Goal: Information Seeking & Learning: Learn about a topic

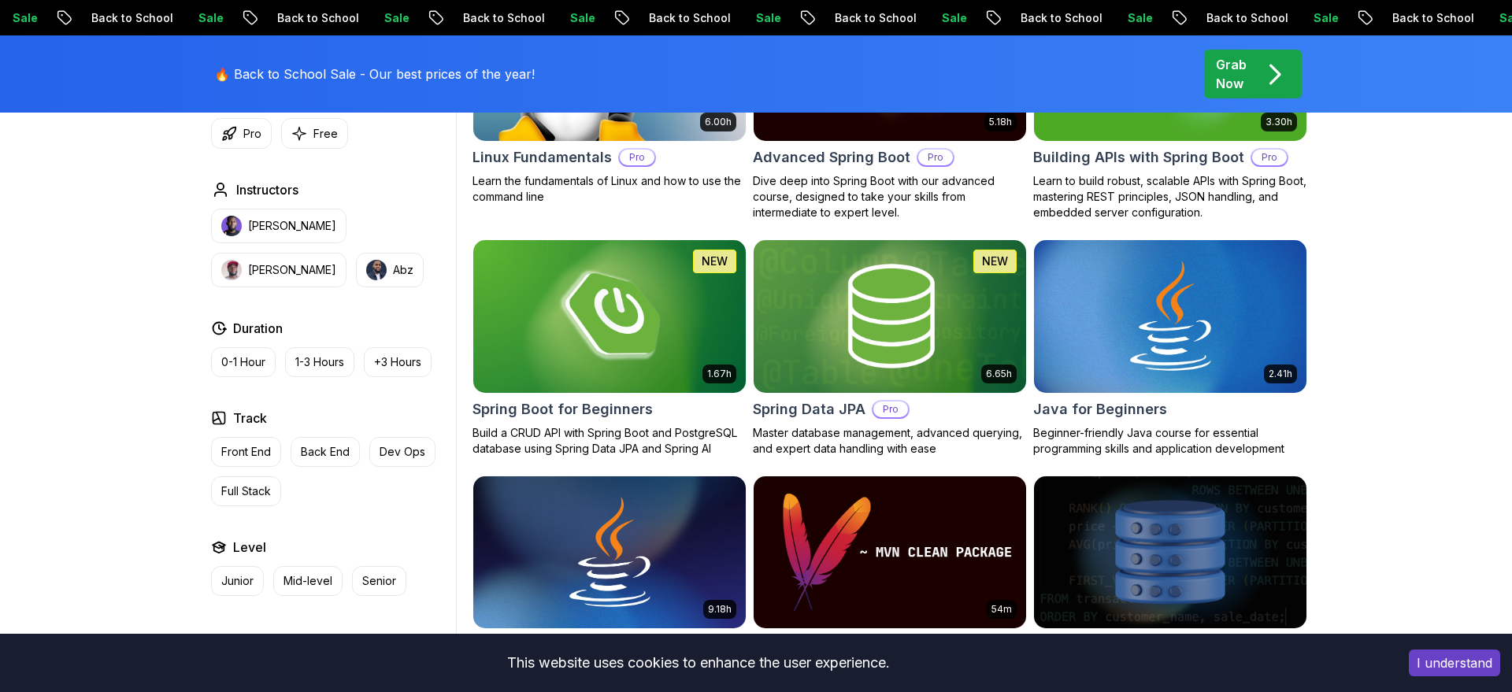
scroll to position [626, 0]
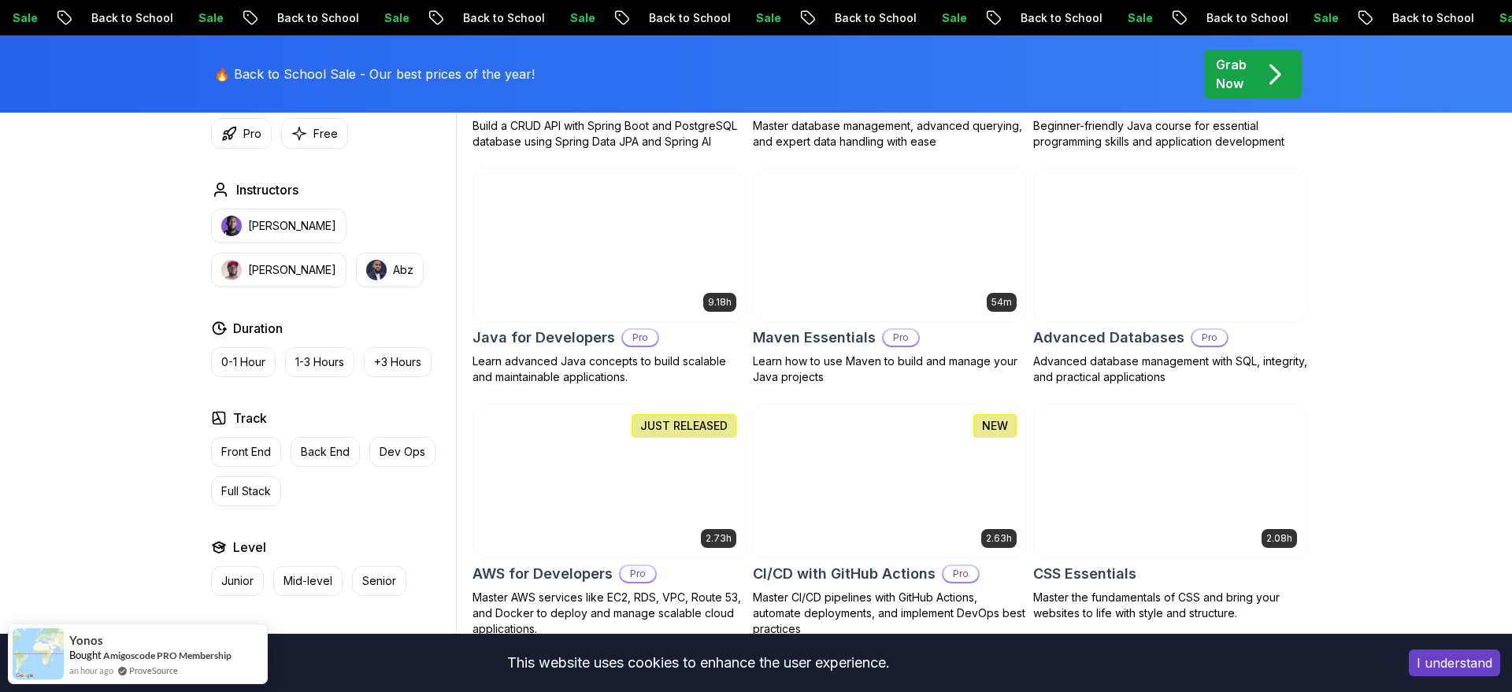
scroll to position [928, 0]
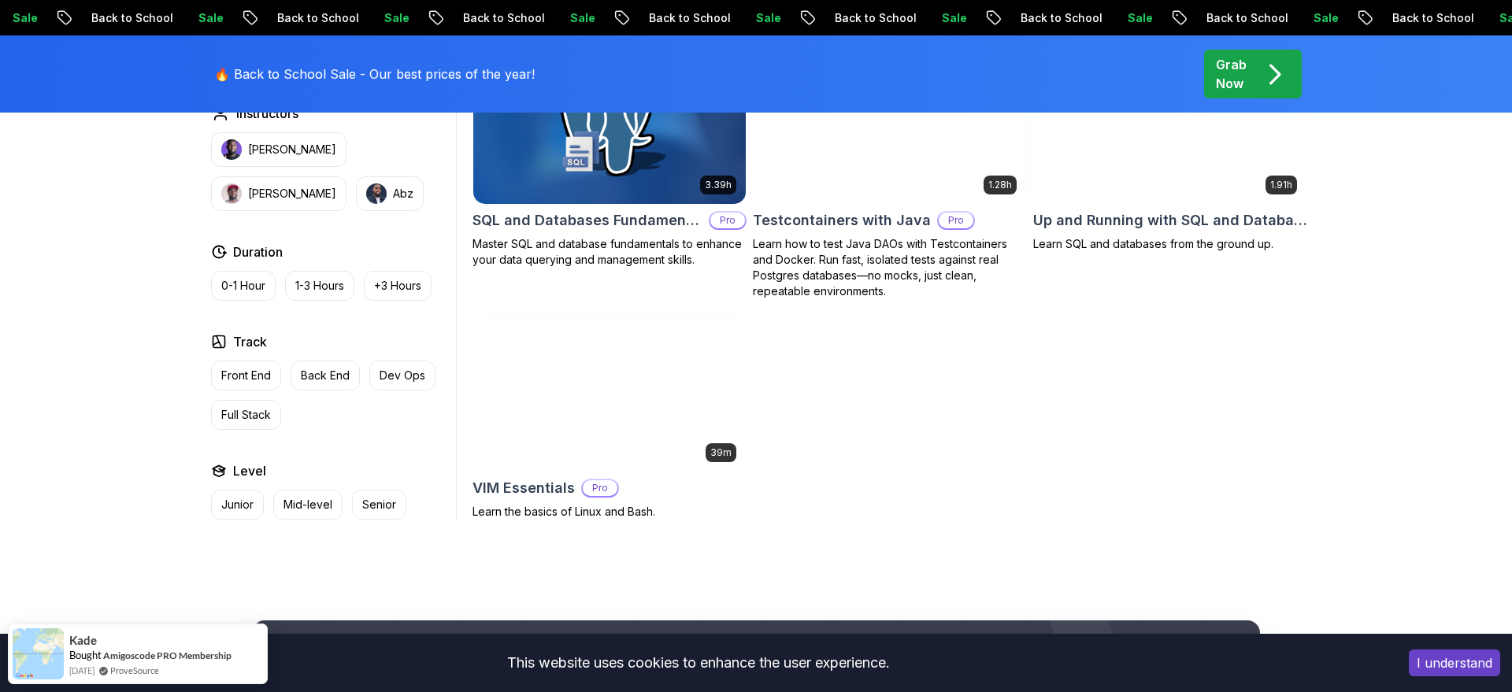
scroll to position [2926, 0]
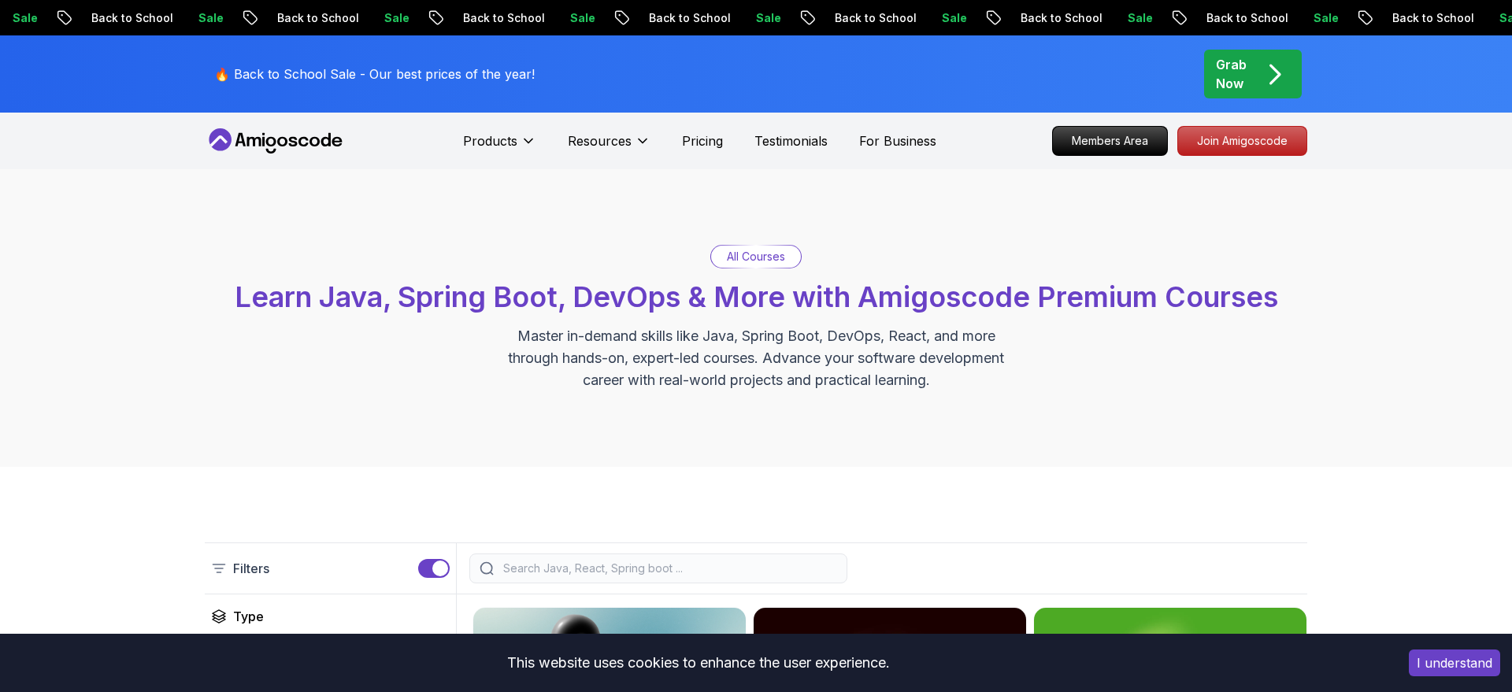
click at [769, 257] on p "All Courses" at bounding box center [756, 257] width 58 height 16
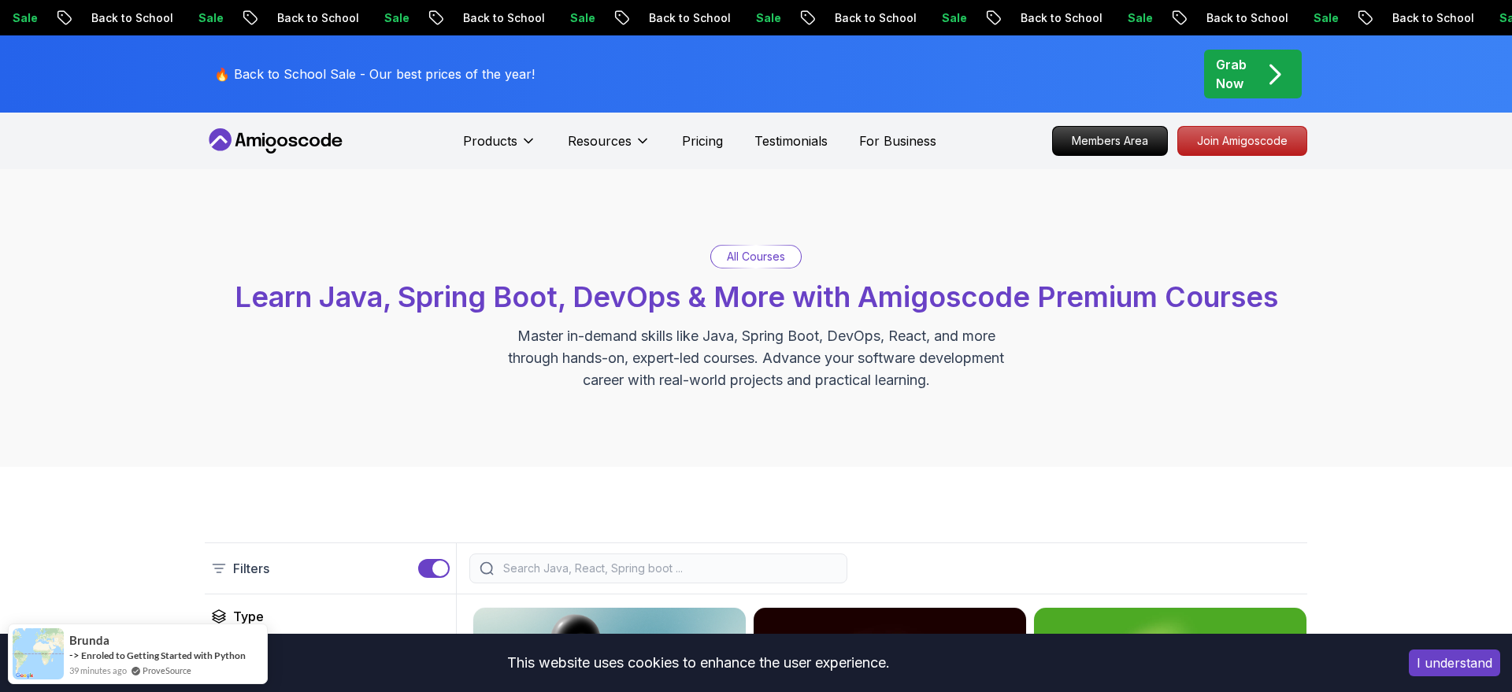
click at [753, 256] on p "All Courses" at bounding box center [756, 257] width 58 height 16
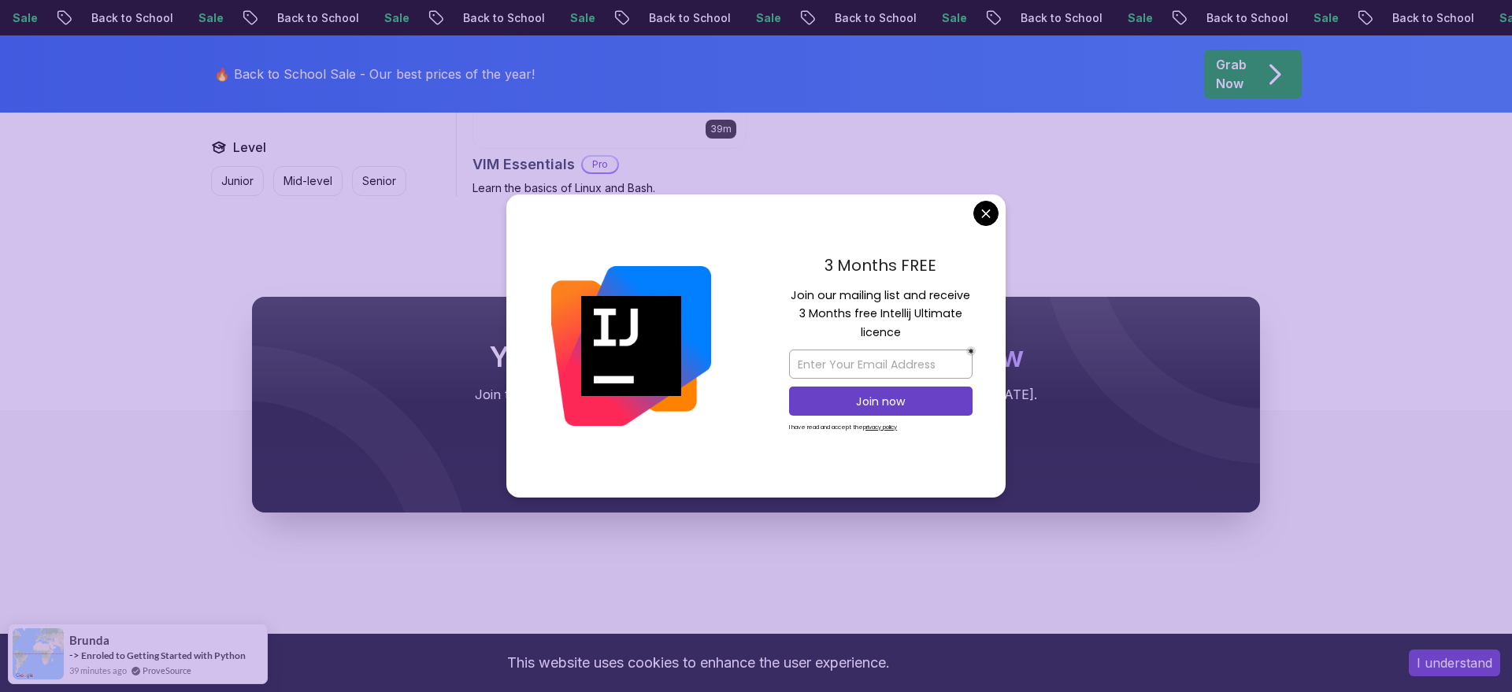
scroll to position [4748, 0]
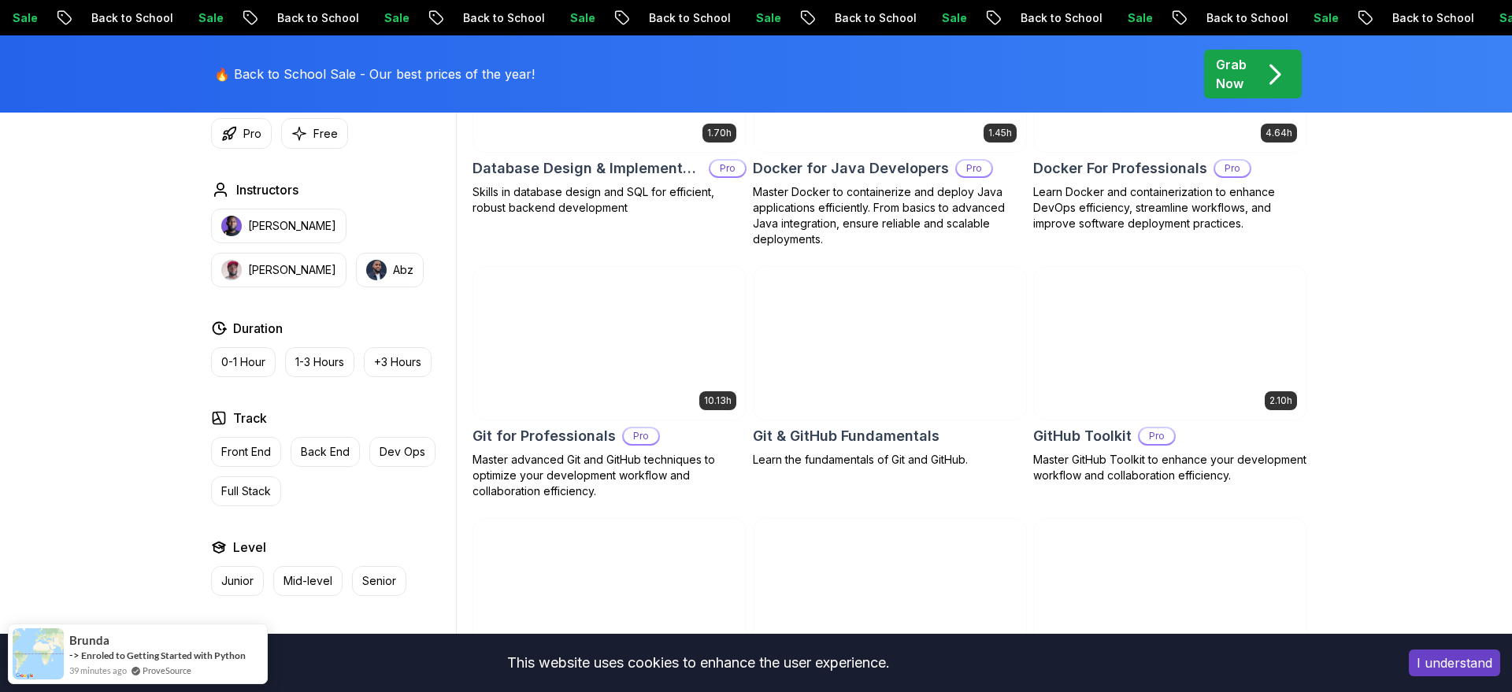
scroll to position [1098, 0]
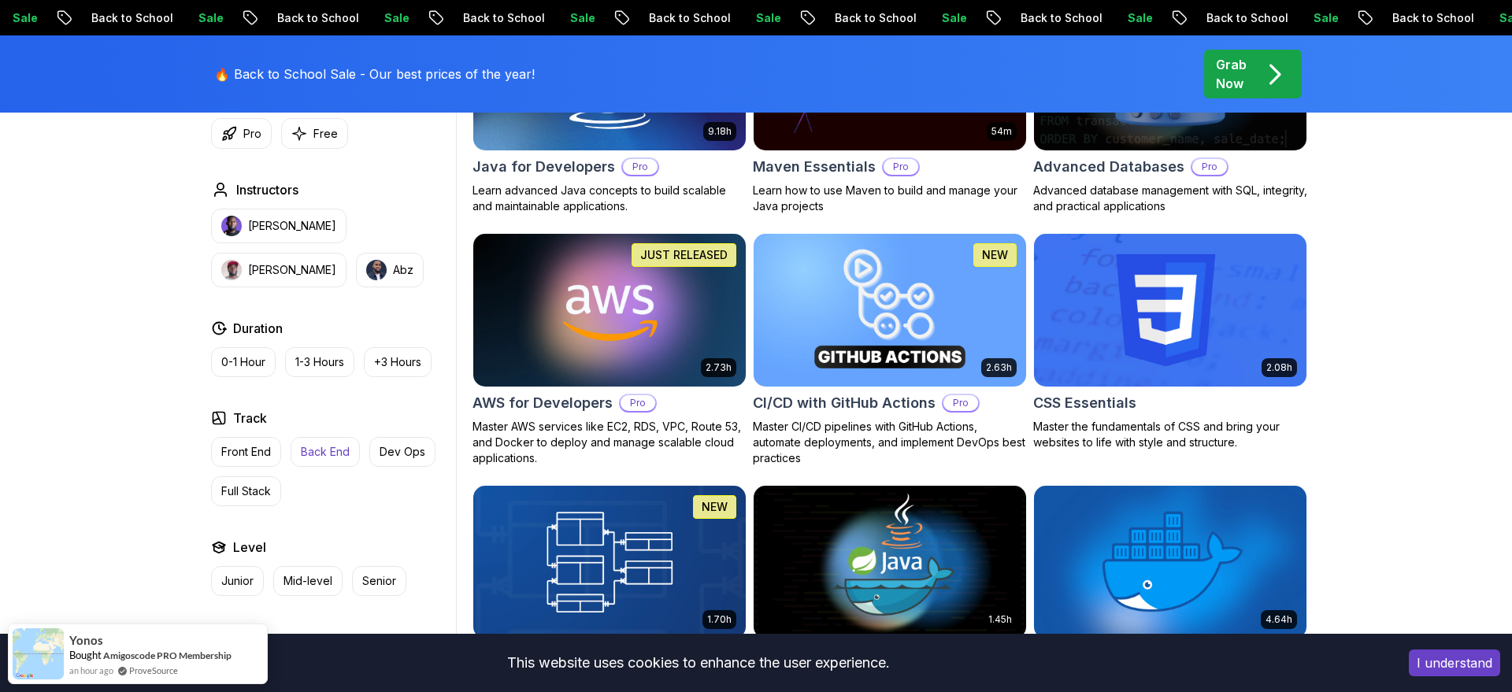
click at [339, 451] on p "Back End" at bounding box center [325, 452] width 49 height 16
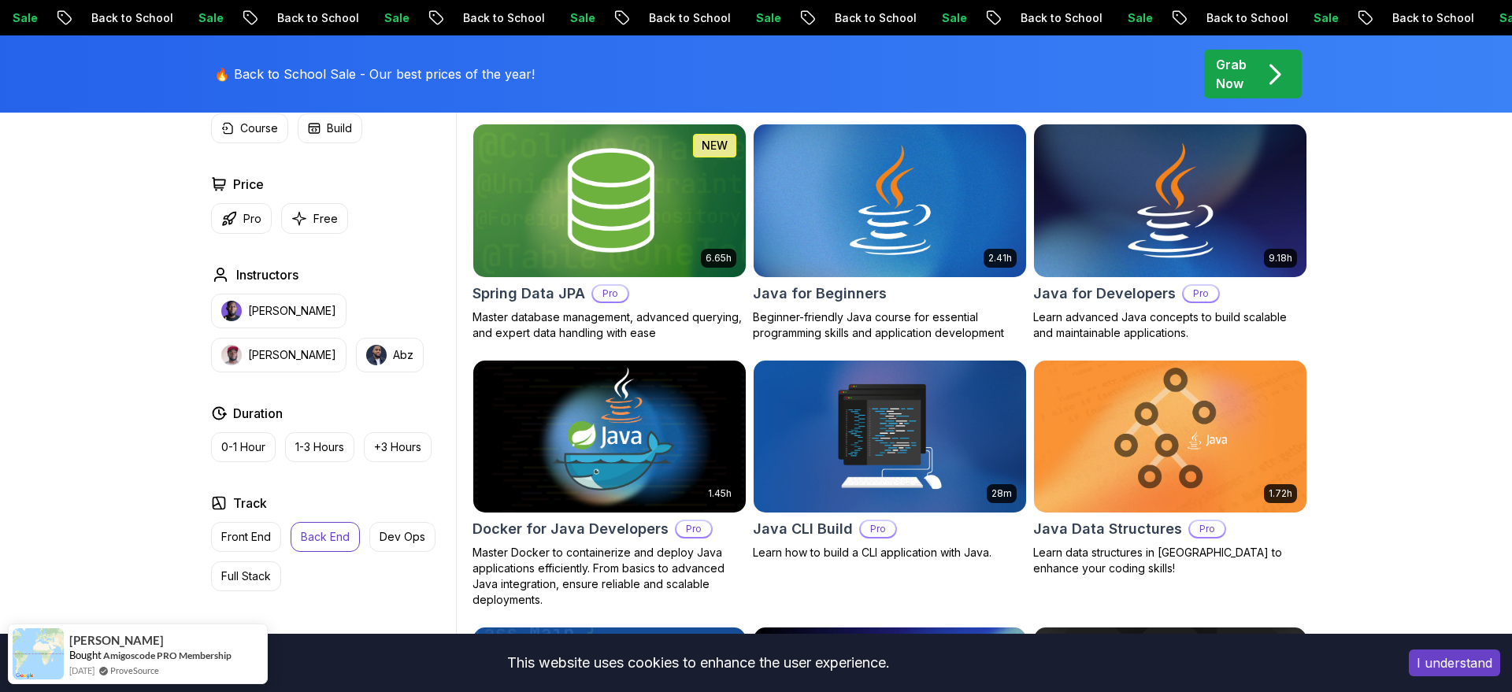
scroll to position [755, 0]
